Goal: Task Accomplishment & Management: Use online tool/utility

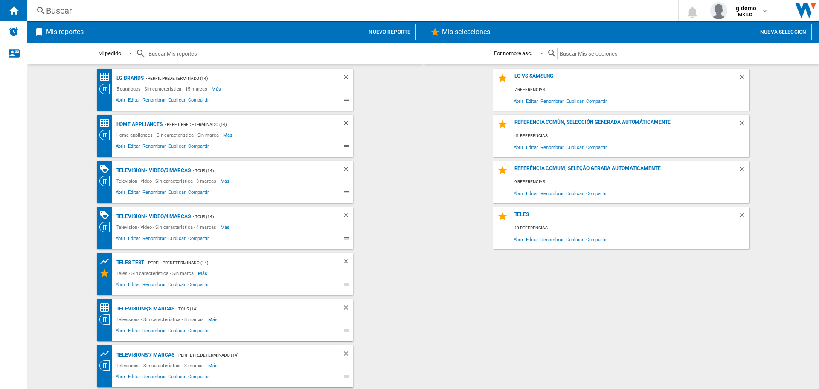
click at [407, 30] on button "Nuevo reporte" at bounding box center [389, 32] width 53 height 16
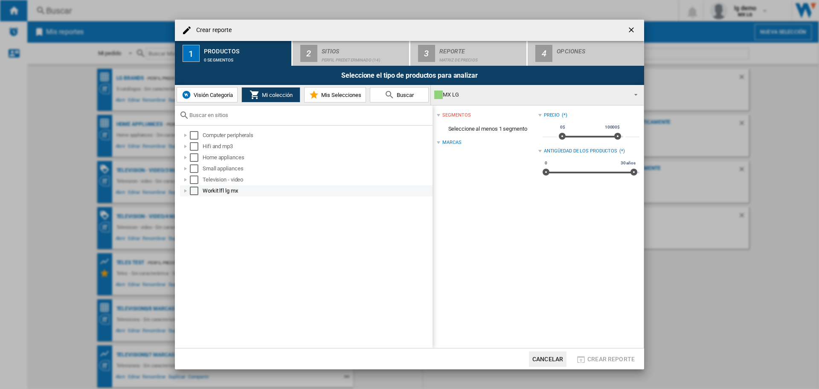
click at [195, 191] on div "Select" at bounding box center [194, 190] width 9 height 9
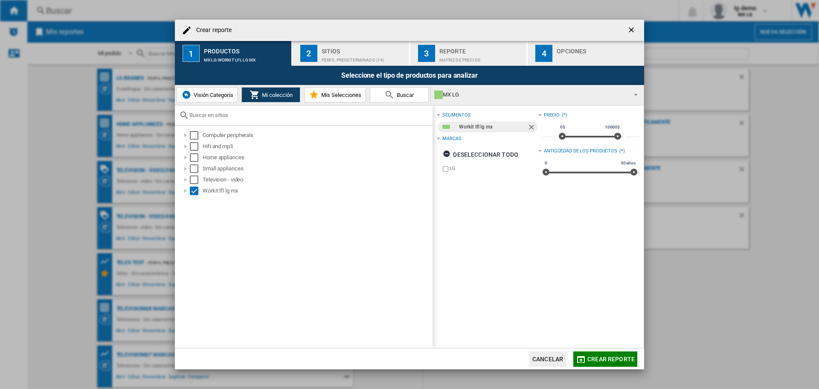
click at [224, 97] on span "Visión Categoría" at bounding box center [212, 95] width 41 height 6
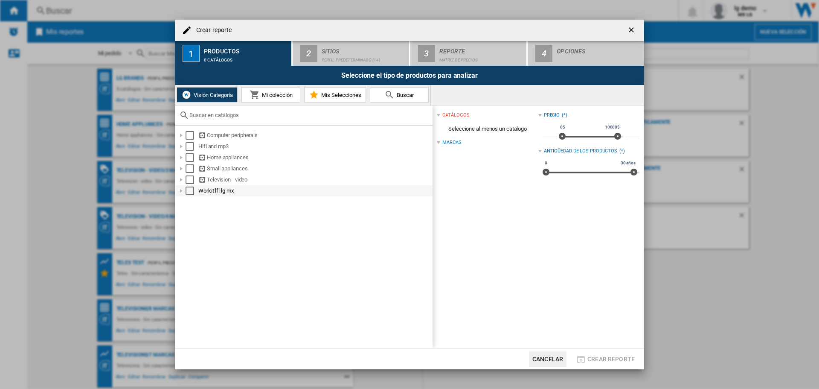
click at [191, 194] on div "Select" at bounding box center [190, 190] width 9 height 9
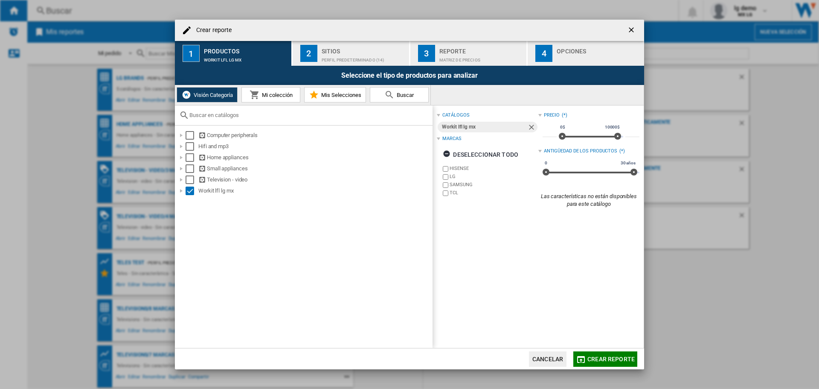
click at [273, 96] on span "Mi colección" at bounding box center [276, 95] width 33 height 6
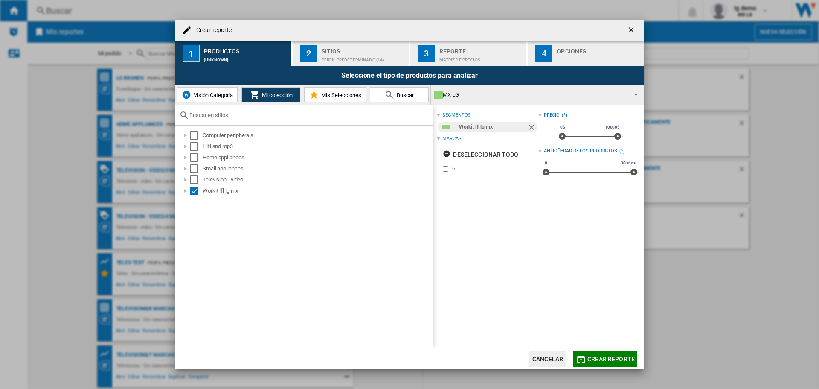
click at [221, 97] on span "Visión Categoría" at bounding box center [212, 95] width 41 height 6
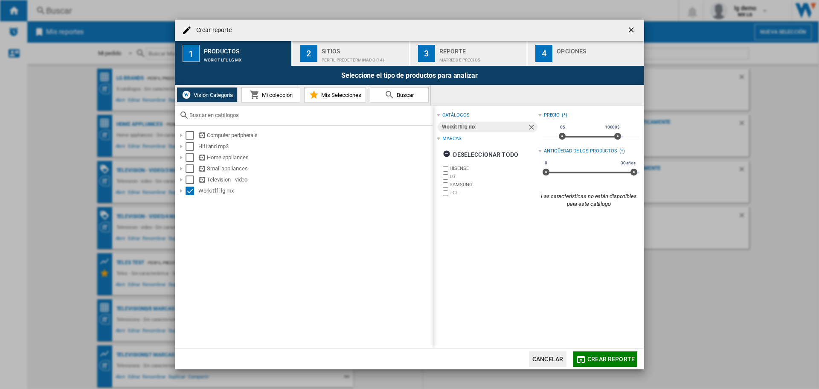
click at [200, 201] on div "Computer peripherals Hifi and mp3 Home appliances Small appliances Television -…" at bounding box center [304, 236] width 258 height 223
click at [183, 193] on div at bounding box center [181, 190] width 9 height 9
click at [284, 95] on span "Mi colección" at bounding box center [276, 95] width 33 height 6
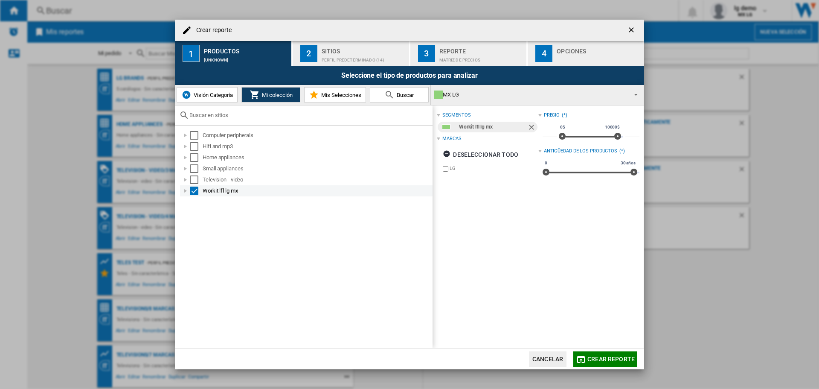
click at [184, 190] on div at bounding box center [185, 190] width 9 height 9
click at [196, 202] on div at bounding box center [195, 202] width 9 height 9
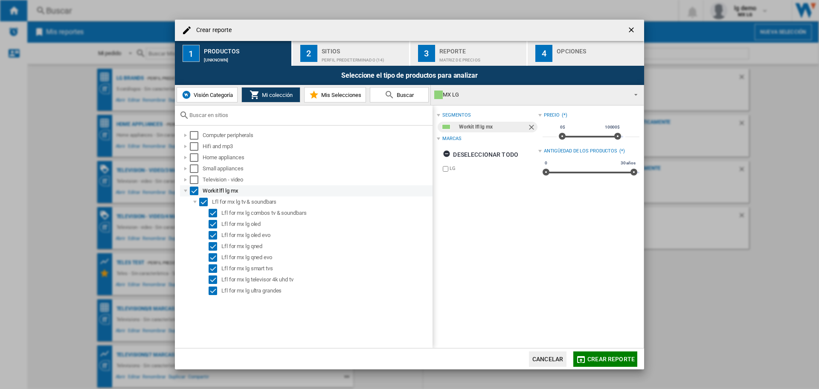
click at [192, 189] on div "Select" at bounding box center [194, 190] width 9 height 9
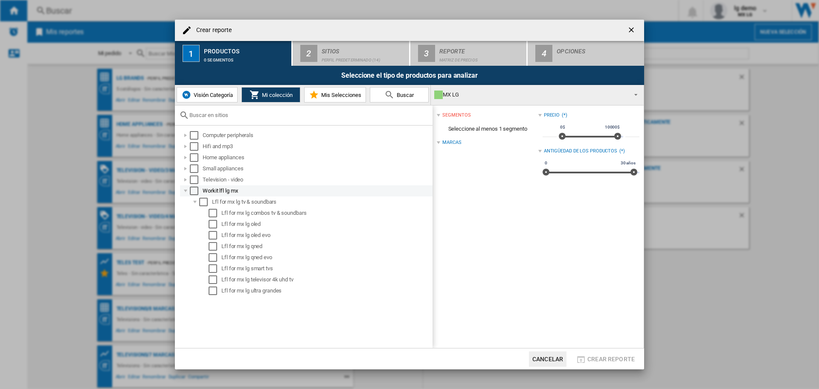
click at [194, 190] on div "Select" at bounding box center [194, 190] width 9 height 9
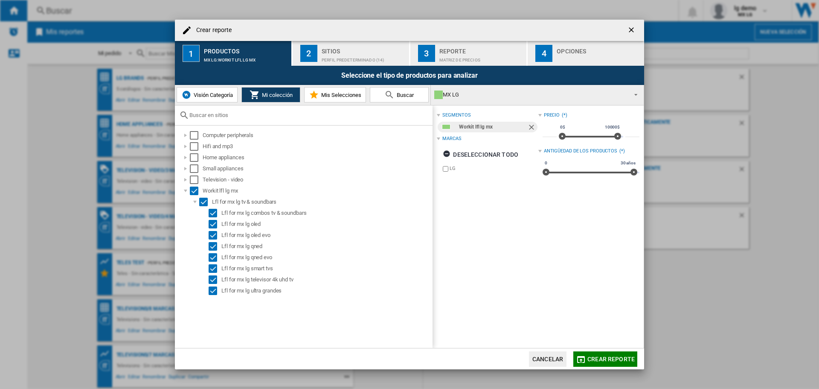
click at [341, 54] on div "Perfil predeterminado (14)" at bounding box center [364, 57] width 84 height 9
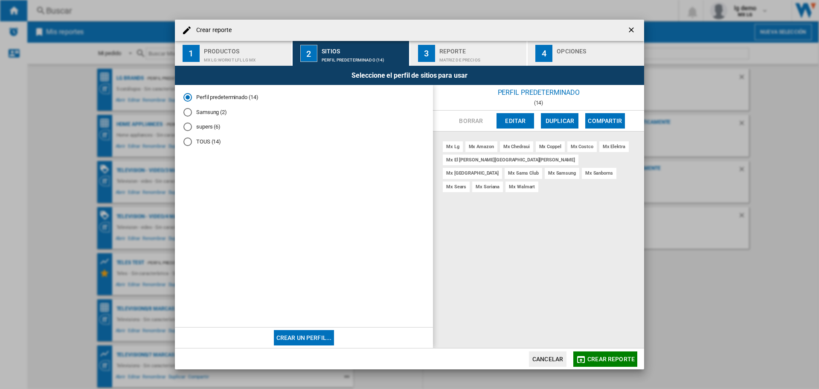
click at [209, 142] on md-radio-button "TOUS (14)" at bounding box center [304, 142] width 241 height 8
click at [619, 357] on span "Crear reporte" at bounding box center [611, 359] width 47 height 7
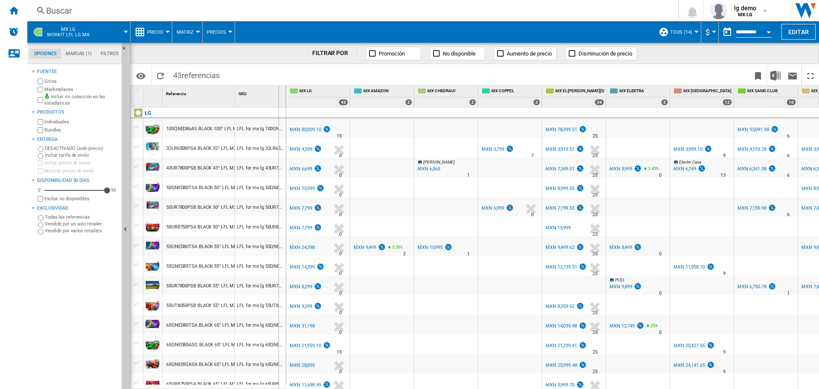
drag, startPoint x: 236, startPoint y: 90, endPoint x: 278, endPoint y: 91, distance: 42.7
click at [278, 91] on div "SKU 1" at bounding box center [260, 96] width 51 height 21
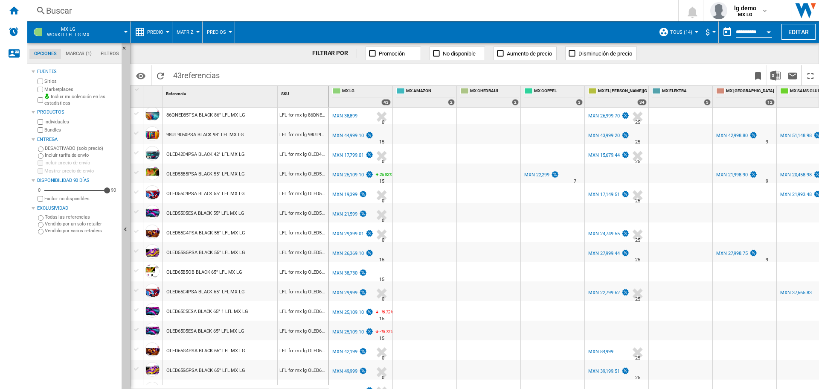
scroll to position [576, 0]
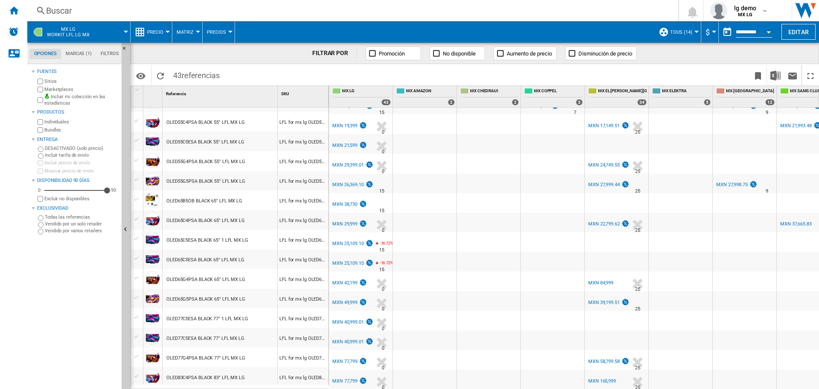
click at [137, 141] on div at bounding box center [136, 141] width 9 height 8
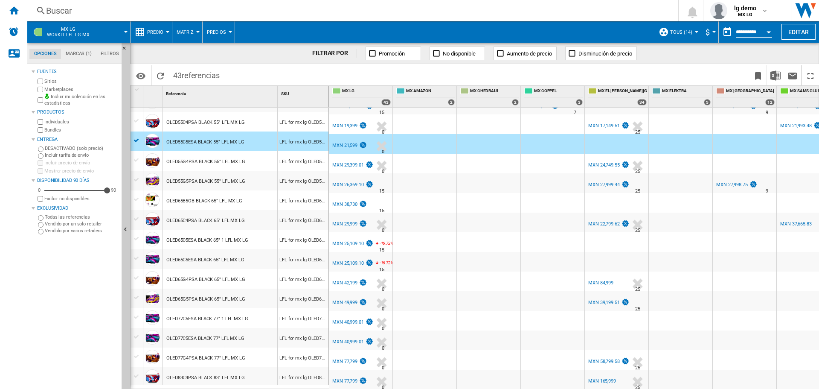
click at [139, 239] on div at bounding box center [136, 239] width 9 height 8
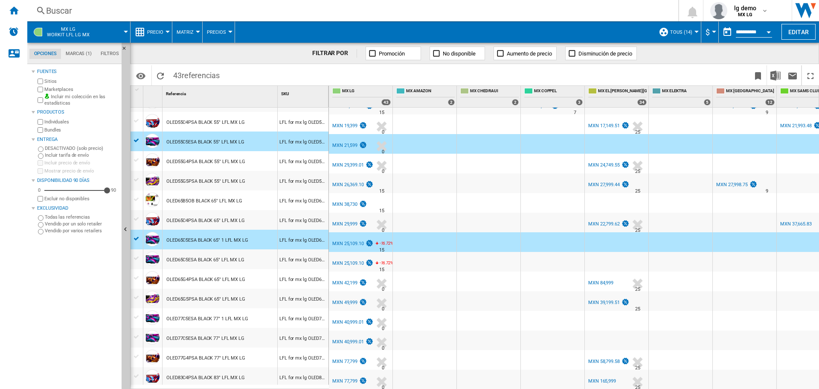
click at [133, 255] on div at bounding box center [136, 258] width 9 height 8
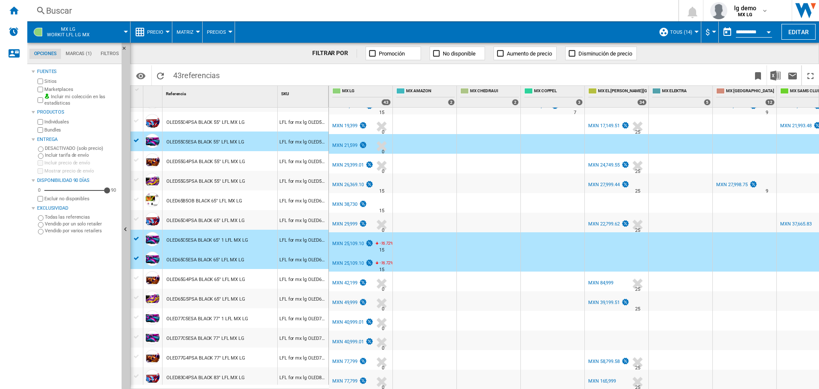
click at [137, 319] on div at bounding box center [136, 317] width 9 height 8
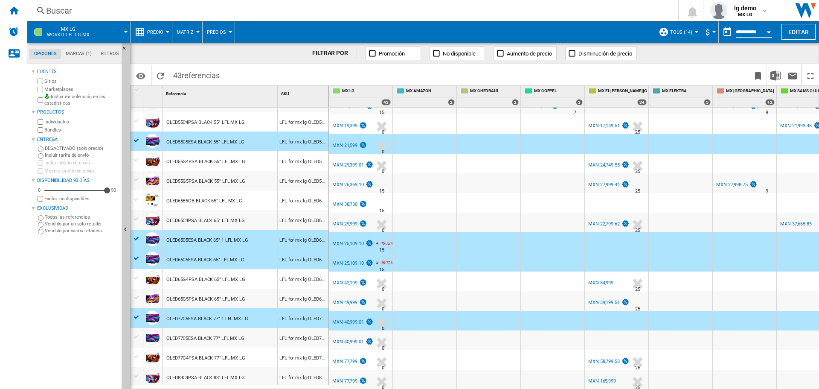
click at [134, 333] on div at bounding box center [136, 337] width 9 height 8
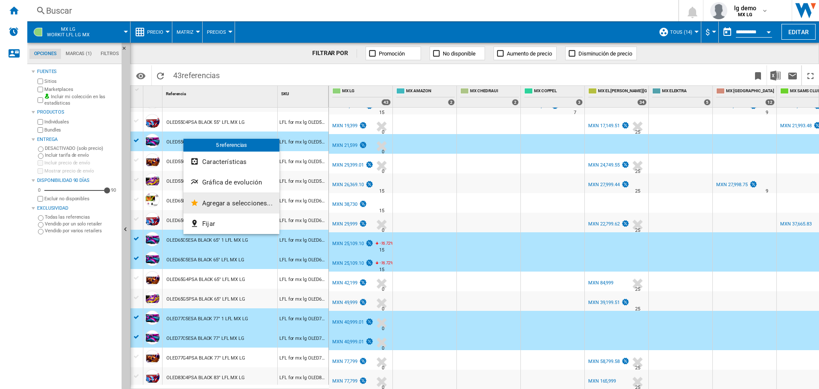
click at [225, 199] on button "Agregar a selecciones..." at bounding box center [232, 203] width 96 height 20
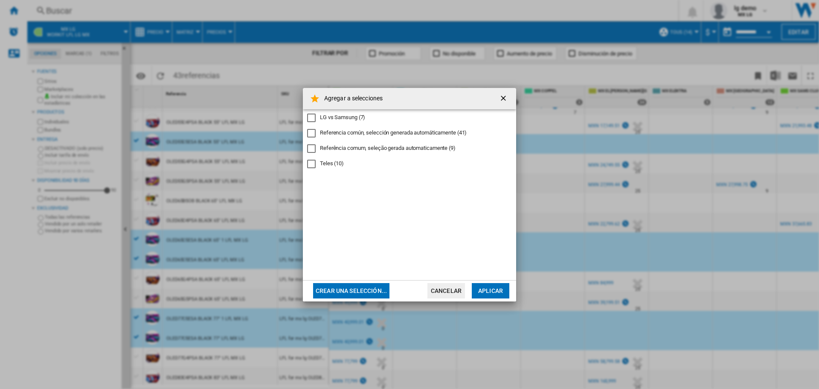
click at [350, 287] on button "Crear una selección..." at bounding box center [351, 290] width 76 height 15
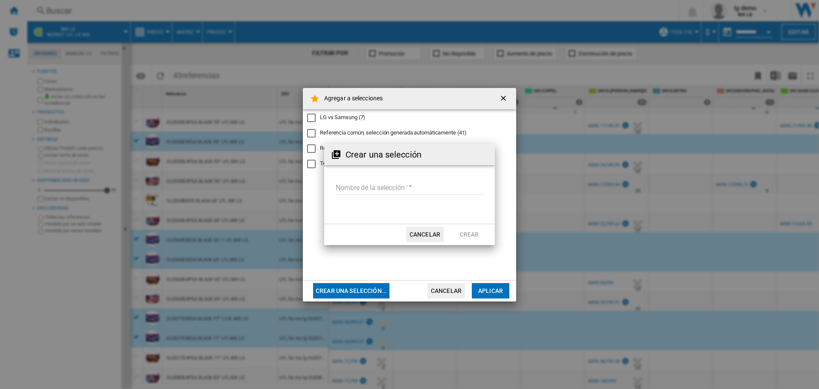
click at [418, 184] on input "Nombre de la selección '" at bounding box center [409, 188] width 149 height 13
type input "***"
click at [476, 231] on button "Crear" at bounding box center [470, 234] width 38 height 15
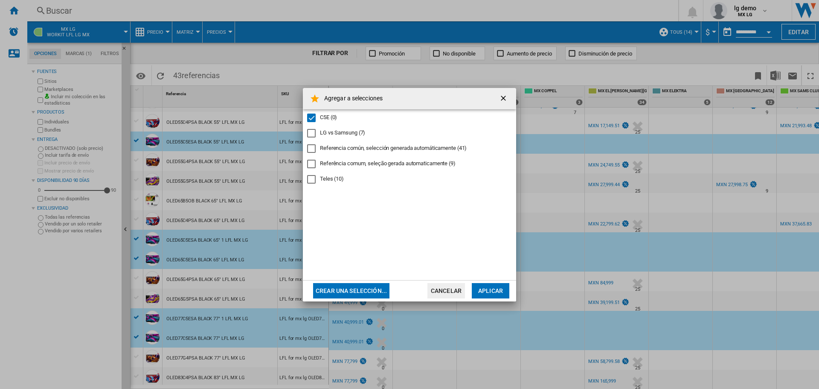
click at [492, 291] on button "Aplicar" at bounding box center [491, 290] width 38 height 15
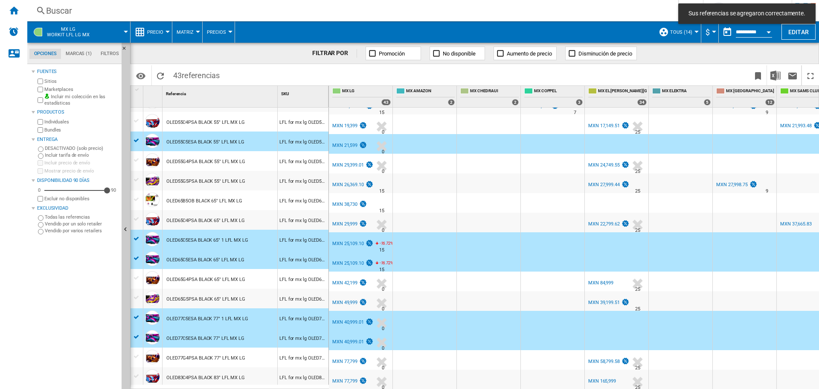
click at [48, 33] on span "MX LG Workit lfl lg mx" at bounding box center [68, 31] width 43 height 11
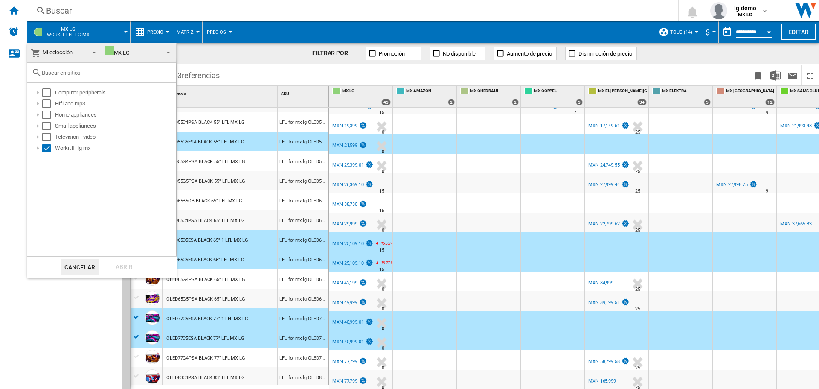
click at [79, 48] on span "Mi colección" at bounding box center [58, 53] width 54 height 12
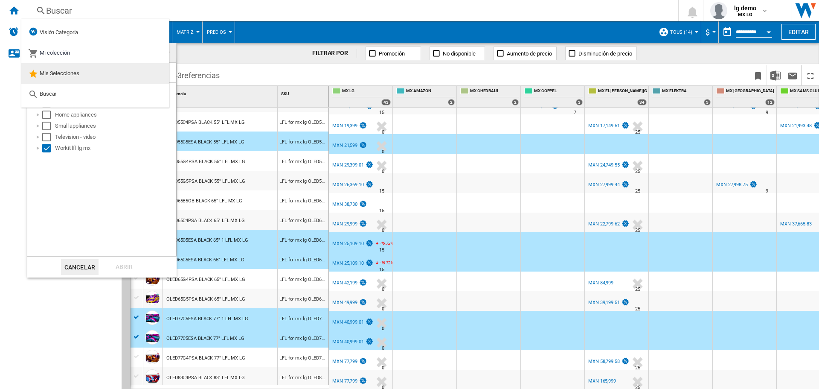
click at [63, 69] on div "Mis Selecciones" at bounding box center [53, 73] width 51 height 12
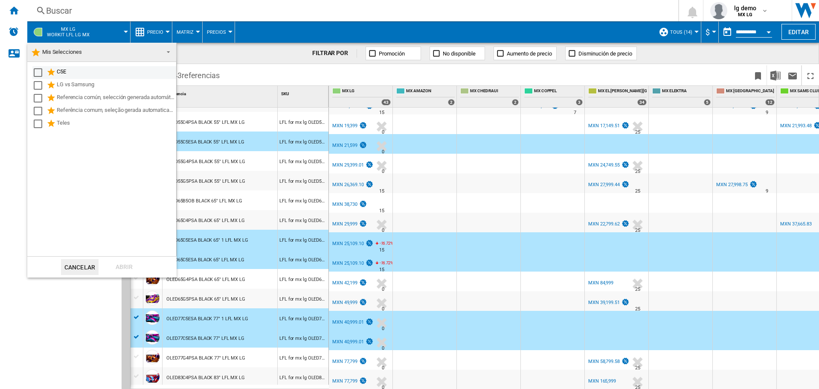
click at [60, 70] on div "C5E" at bounding box center [116, 72] width 118 height 10
click at [125, 264] on div "Abrir" at bounding box center [124, 267] width 38 height 16
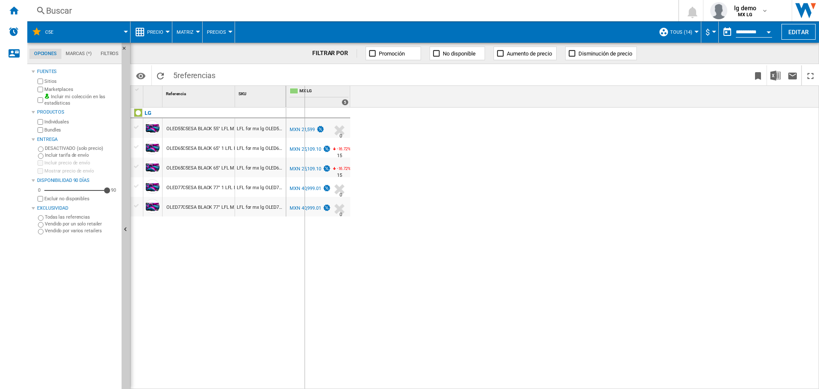
drag, startPoint x: 233, startPoint y: 93, endPoint x: 304, endPoint y: 96, distance: 71.3
click at [304, 96] on div "1 Referencia 1 SKU 1 LG OLED55C5ESA BLACK 55" LFL MX LG LFL for mx lg OLED55C5E…" at bounding box center [475, 237] width 688 height 303
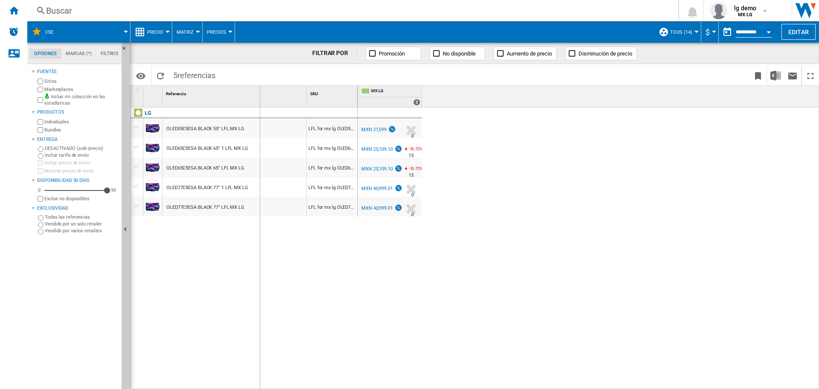
drag, startPoint x: 304, startPoint y: 96, endPoint x: 259, endPoint y: 102, distance: 45.3
click at [259, 102] on div "Referencia 1" at bounding box center [235, 96] width 144 height 21
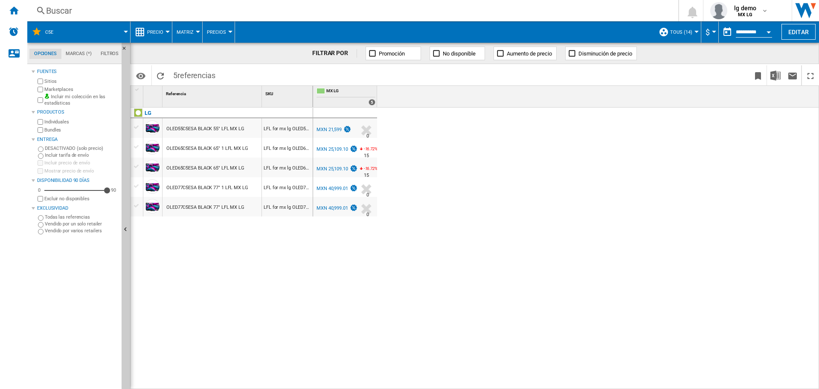
click at [432, 149] on div "MX LG 0.0 % MXN 21,599 % N/A 0 MX LG MX LG 0.0 % MXN 25,109.10" at bounding box center [566, 249] width 507 height 282
click at [340, 298] on div "MX LG 0.0 % MXN 21,599 % N/A 0 MX LG MX LG 0.0 % MXN 25,109.10" at bounding box center [566, 249] width 507 height 282
click at [448, 292] on div "MX LG 0.0 % MXN 21,599 % N/A 0 MX LG MX LG 0.0 % MXN 25,109.10" at bounding box center [566, 249] width 507 height 282
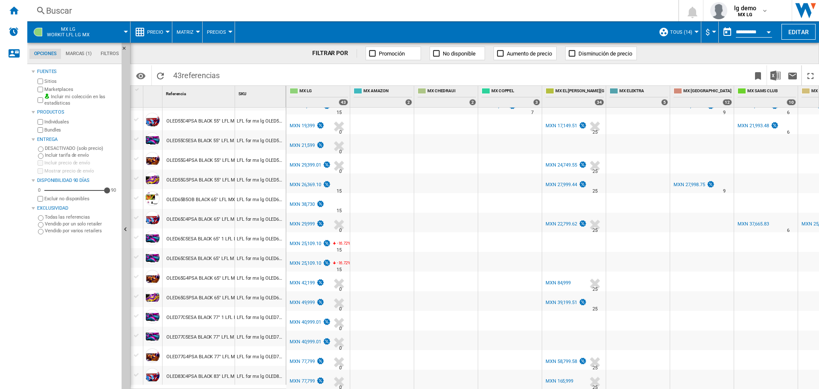
scroll to position [578, 0]
click at [207, 317] on div "OLED77C5ESA BLACK 77" 1 LFL MX LG" at bounding box center [207, 317] width 82 height 20
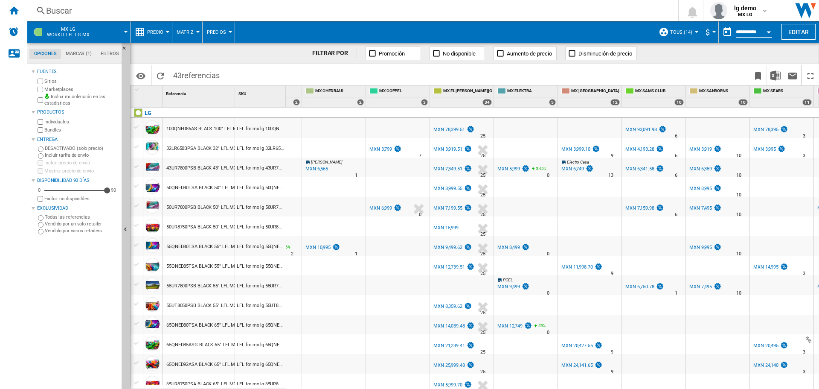
scroll to position [0, 0]
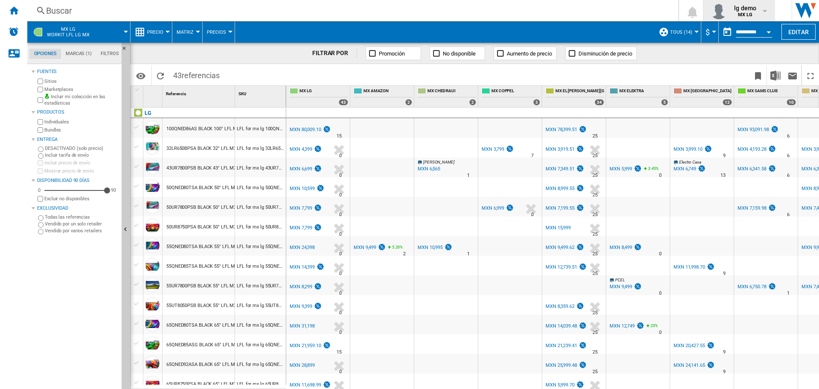
click at [745, 12] on span "lg demo" at bounding box center [745, 8] width 22 height 9
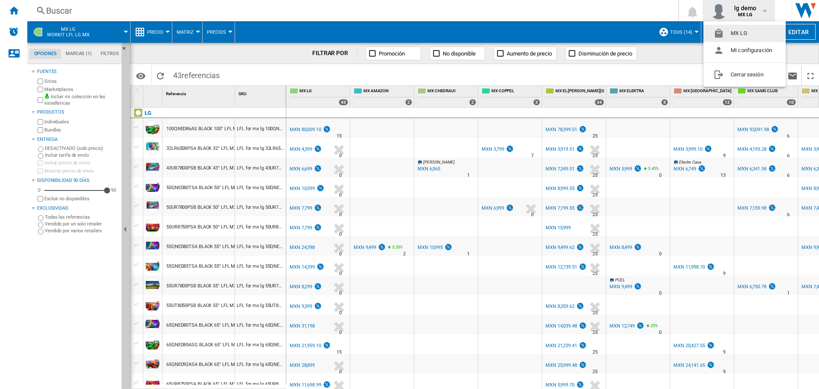
click at [745, 12] on md-backdrop at bounding box center [409, 194] width 819 height 389
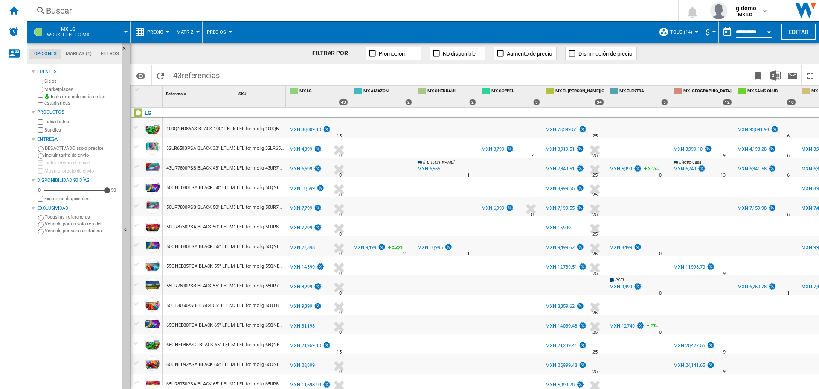
click at [667, 27] on ng-md-icon at bounding box center [664, 32] width 10 height 10
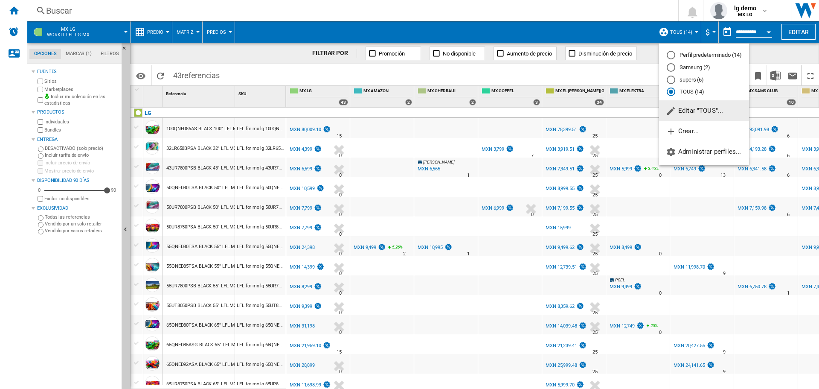
click at [697, 119] on button "Editar "TOUS"..." at bounding box center [704, 110] width 90 height 20
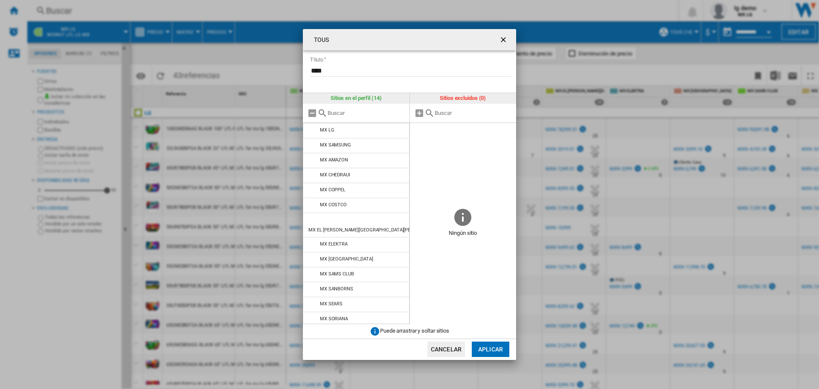
click at [460, 351] on button "Cancelar" at bounding box center [447, 348] width 38 height 15
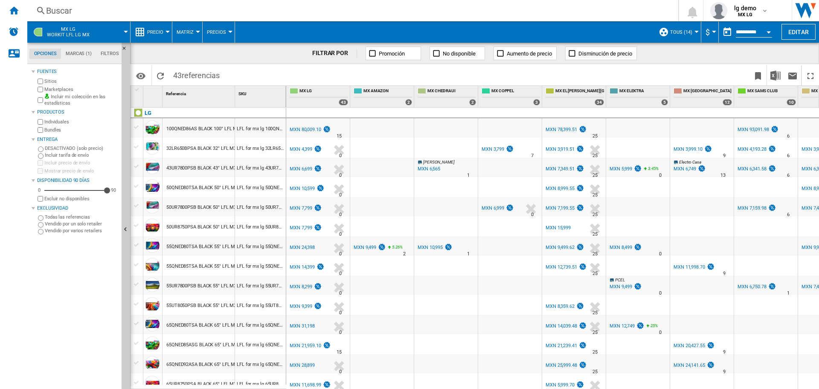
click at [105, 32] on span at bounding box center [114, 31] width 24 height 21
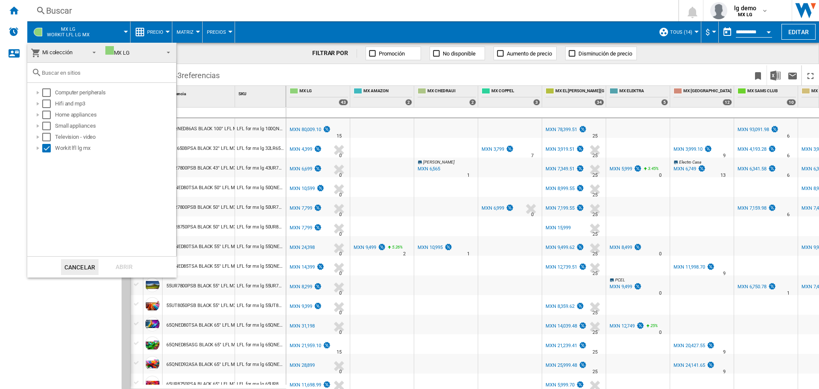
click at [82, 49] on span "Mi colección" at bounding box center [58, 53] width 54 height 12
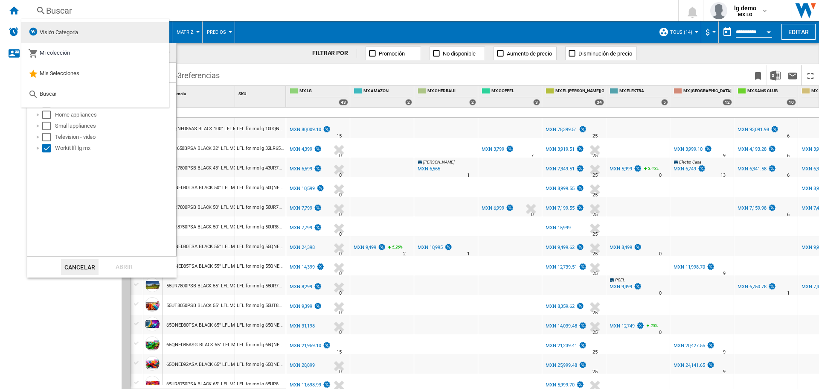
click at [65, 31] on span "Visión Categoría" at bounding box center [59, 32] width 38 height 6
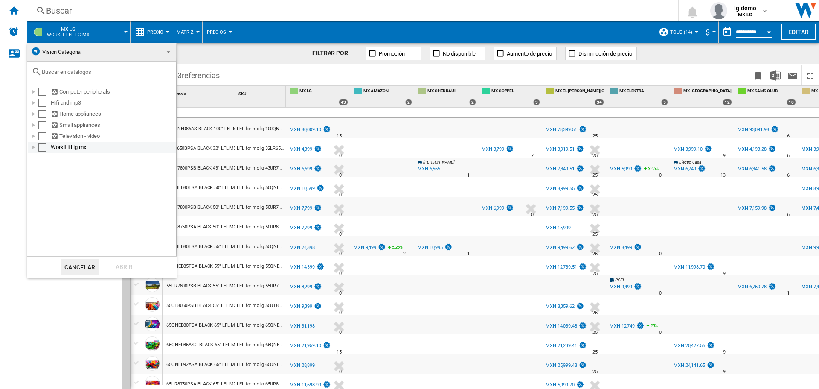
click at [44, 148] on div "Select" at bounding box center [42, 147] width 9 height 9
click at [126, 271] on div "Abrir" at bounding box center [124, 267] width 38 height 16
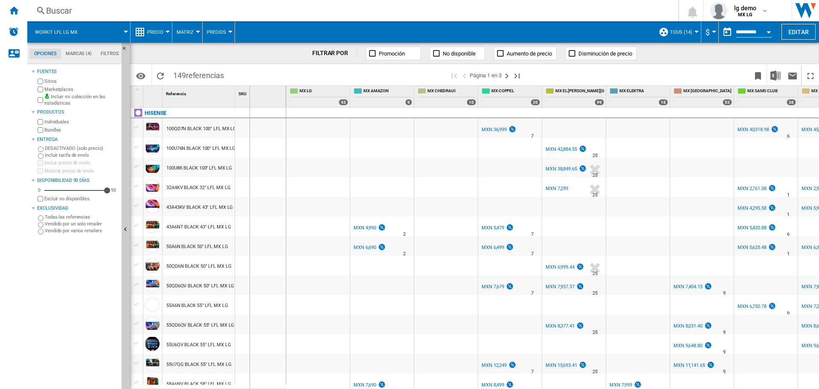
drag, startPoint x: 236, startPoint y: 96, endPoint x: 249, endPoint y: 94, distance: 13.7
click at [249, 94] on div "SKU 1" at bounding box center [260, 96] width 51 height 21
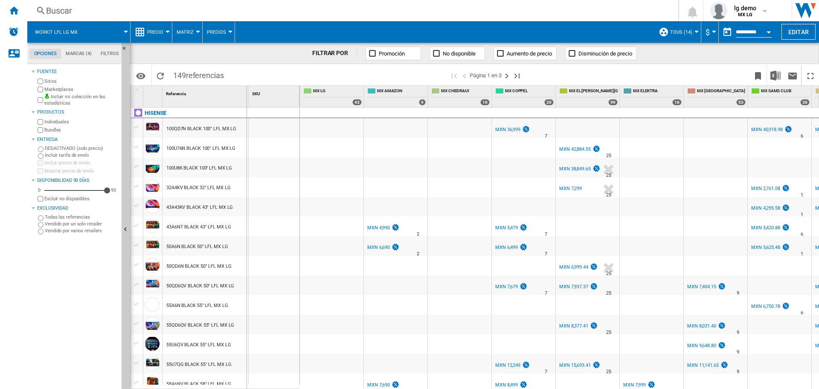
click at [245, 94] on div "1 Referencia 1 SKU 1" at bounding box center [215, 96] width 169 height 21
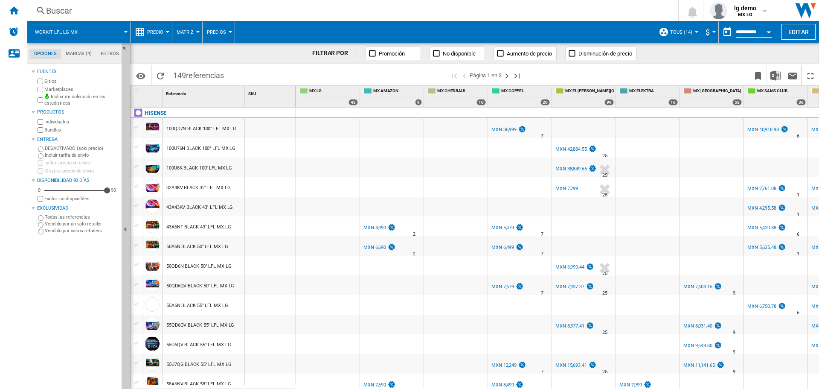
click at [22, 326] on wk-sidenav "NEW" at bounding box center [13, 194] width 27 height 389
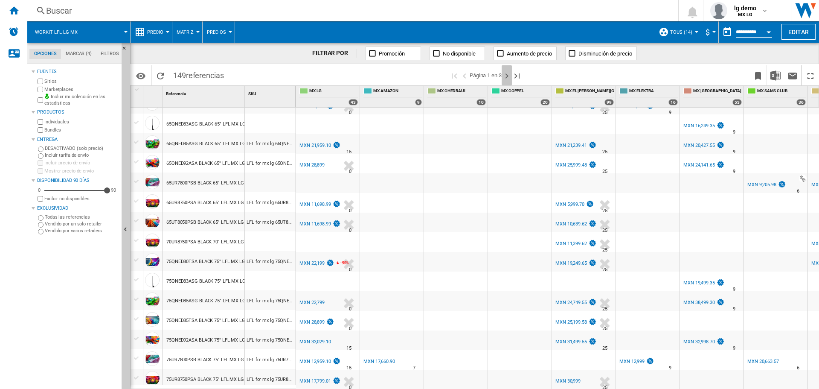
click at [506, 76] on ng-md-icon "Página siguiente" at bounding box center [507, 76] width 10 height 10
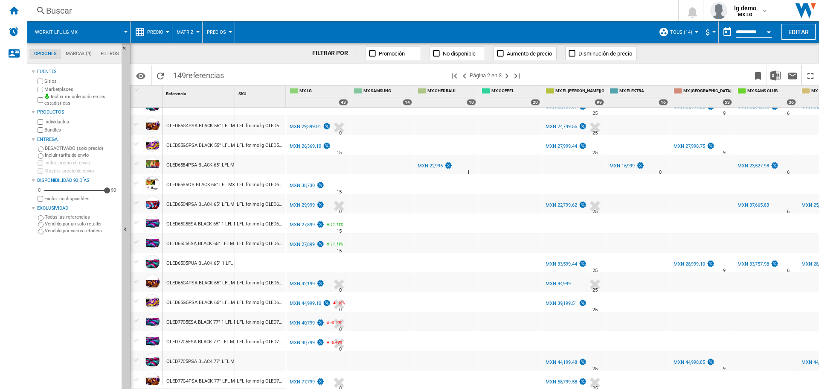
scroll to position [285, 0]
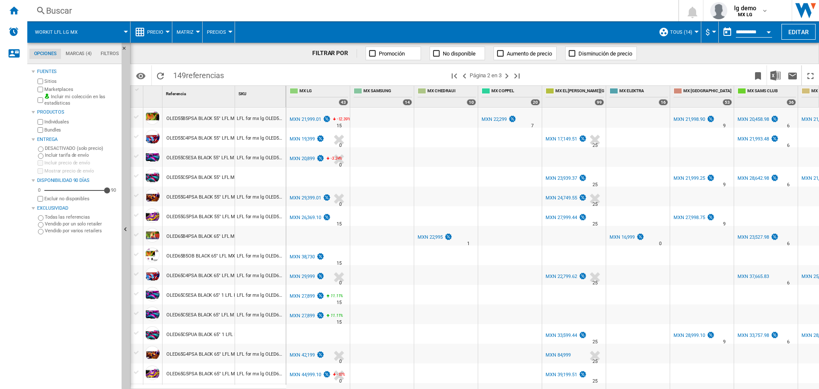
click at [259, 187] on div "LFL for mx lg OLED55G4PSA" at bounding box center [260, 196] width 51 height 20
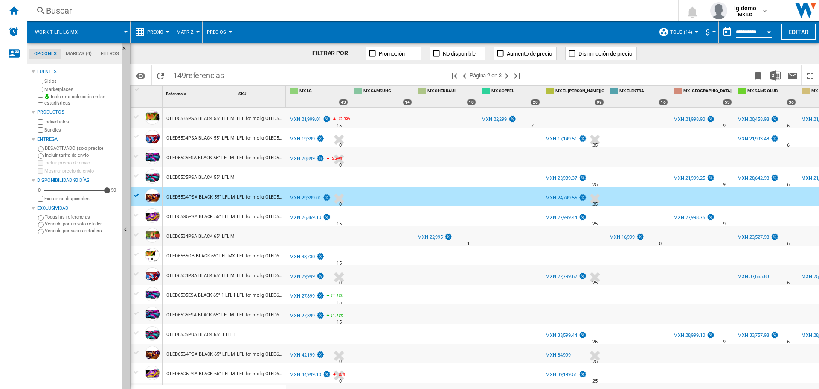
click at [242, 5] on div "Buscar" at bounding box center [351, 11] width 610 height 12
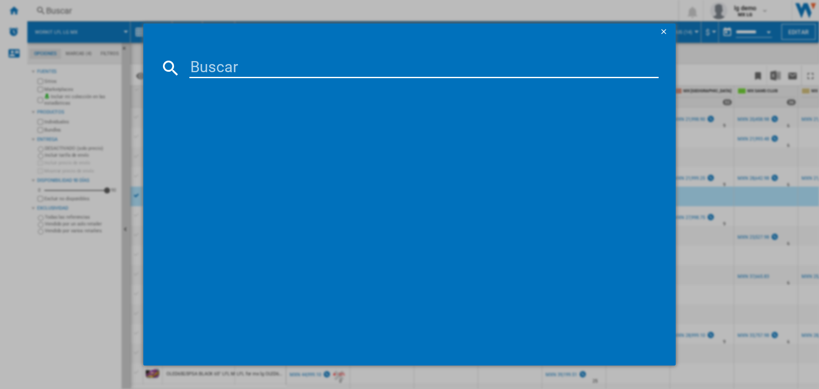
click at [226, 67] on input at bounding box center [423, 68] width 469 height 20
paste input "32LR650B"
type input "32LR650B"
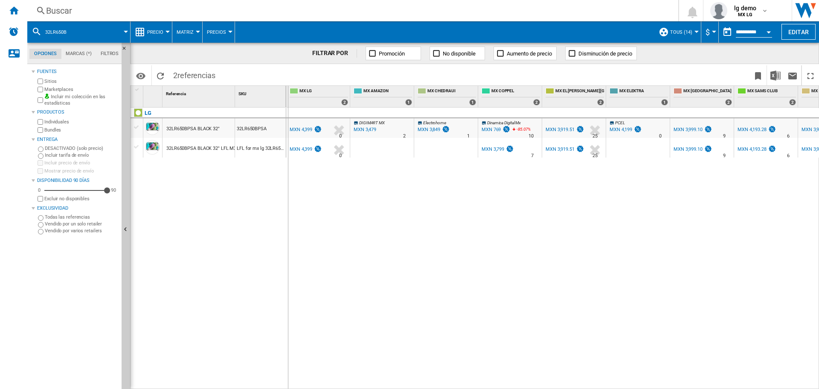
drag, startPoint x: 234, startPoint y: 93, endPoint x: 288, endPoint y: 92, distance: 53.4
click at [288, 92] on div "1 Referencia 1 SKU 1 LG 32LR650BPSA BLACK 32" 32LR650BPSA 32LR650BPSA BLACK 32"…" at bounding box center [475, 237] width 688 height 303
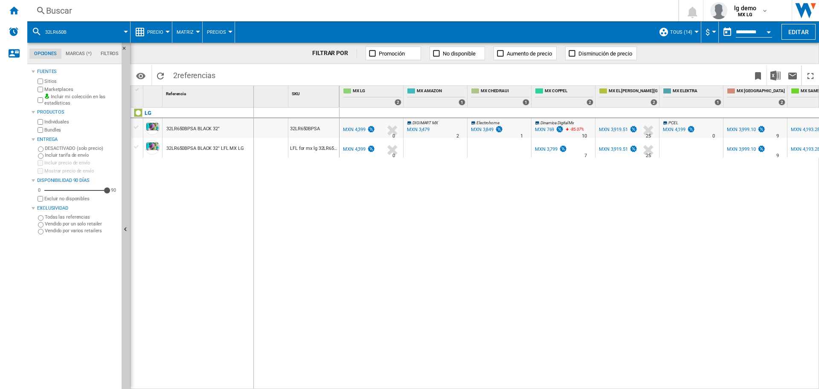
drag, startPoint x: 288, startPoint y: 92, endPoint x: 253, endPoint y: 96, distance: 34.7
click at [253, 96] on div "Referencia 1" at bounding box center [226, 96] width 126 height 21
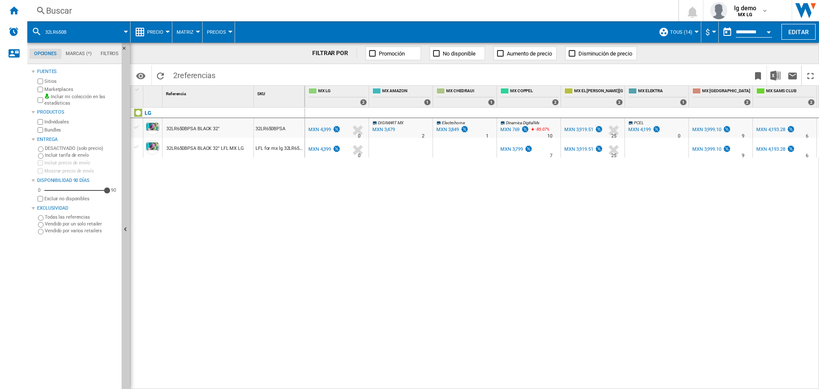
click at [214, 147] on div "32LR650BPSA BLACK 32" LFL MX LG" at bounding box center [205, 149] width 78 height 20
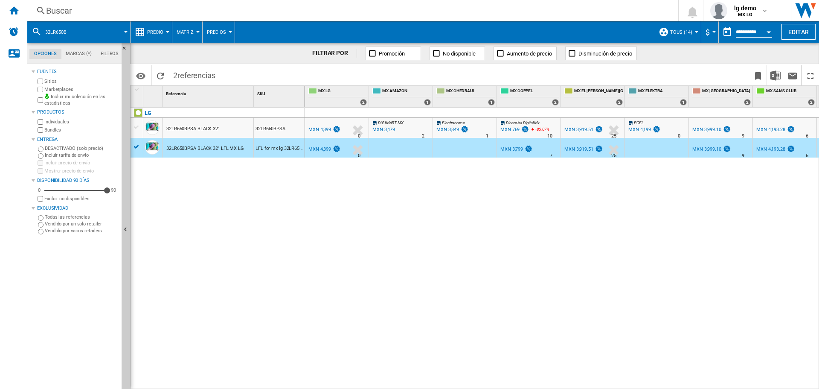
drag, startPoint x: 776, startPoint y: 212, endPoint x: 767, endPoint y: 212, distance: 9.4
click at [776, 212] on div "MX LG 0.0 % MXN 4,399 % N/A 0 MX LG DIGIMART MX" at bounding box center [562, 249] width 515 height 282
click at [512, 147] on div "MXN 3,799" at bounding box center [512, 149] width 23 height 6
click at [578, 147] on div "MXN 3,919.51" at bounding box center [579, 149] width 29 height 6
